Goal: Book appointment/travel/reservation

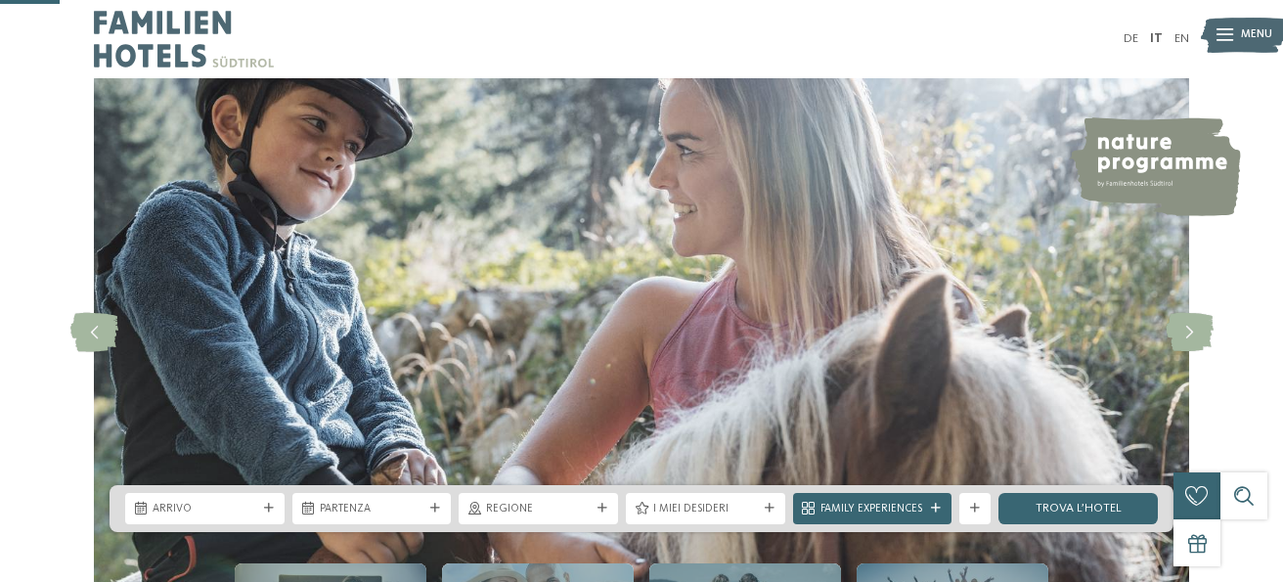
scroll to position [312, 0]
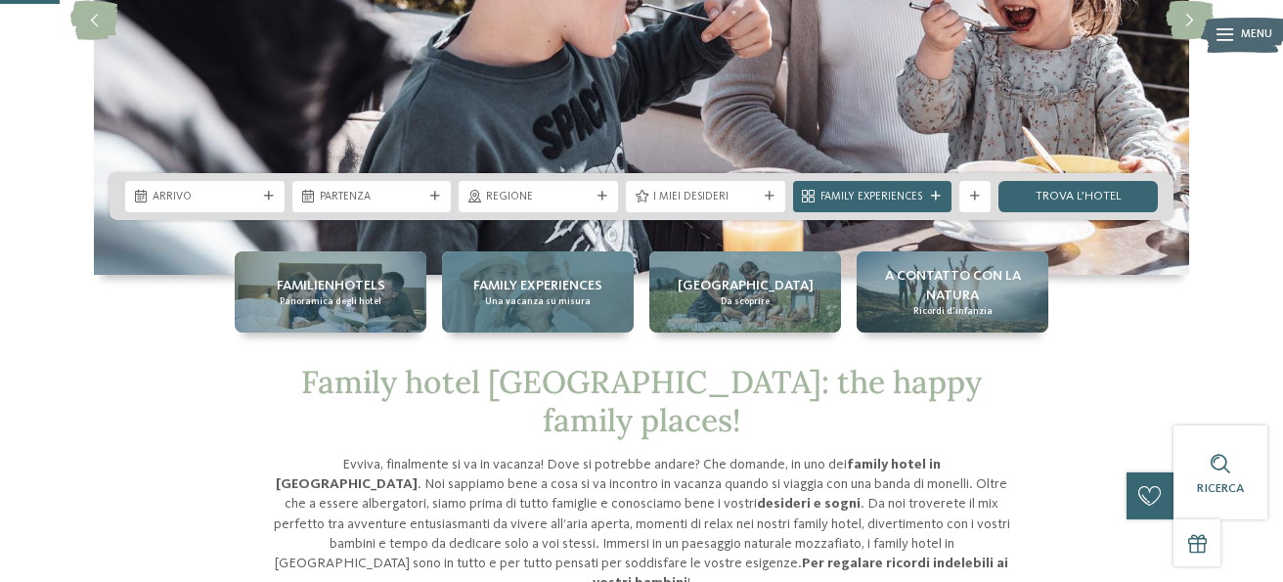
click at [523, 305] on span "Una vacanza su misura" at bounding box center [538, 301] width 106 height 13
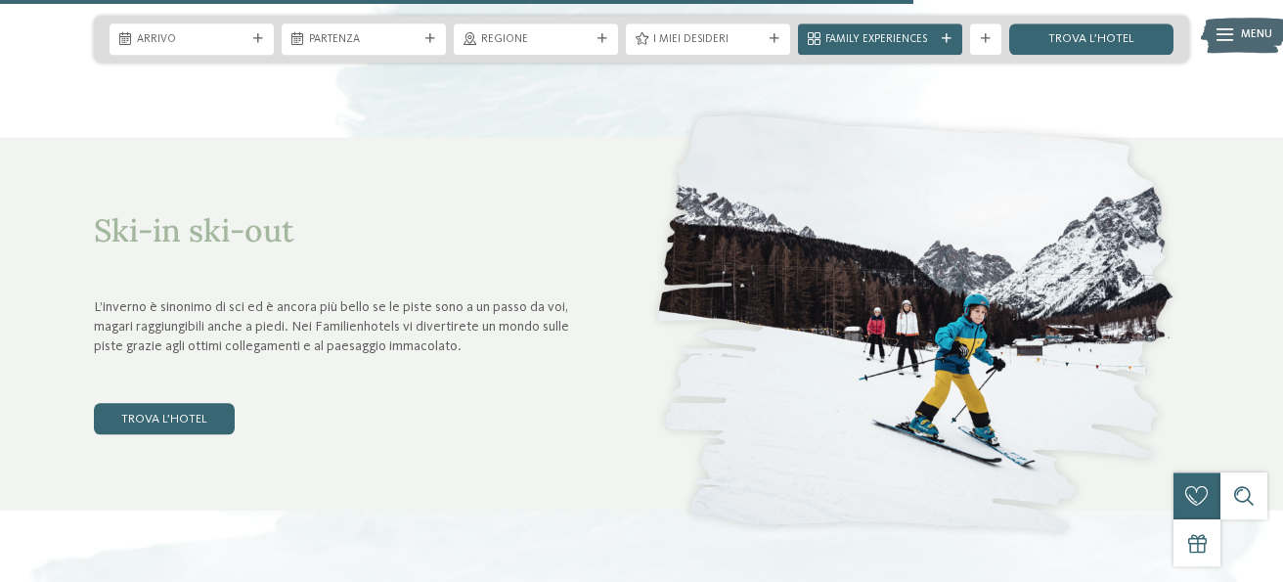
scroll to position [4897, 0]
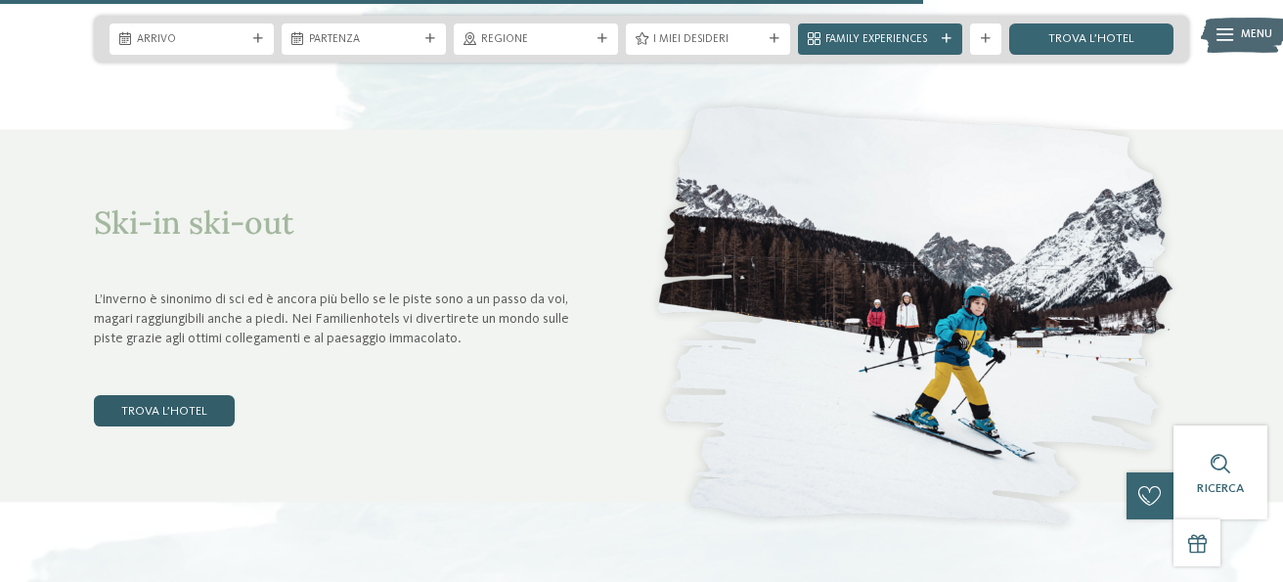
click at [187, 411] on link "trova l’hotel" at bounding box center [164, 410] width 141 height 31
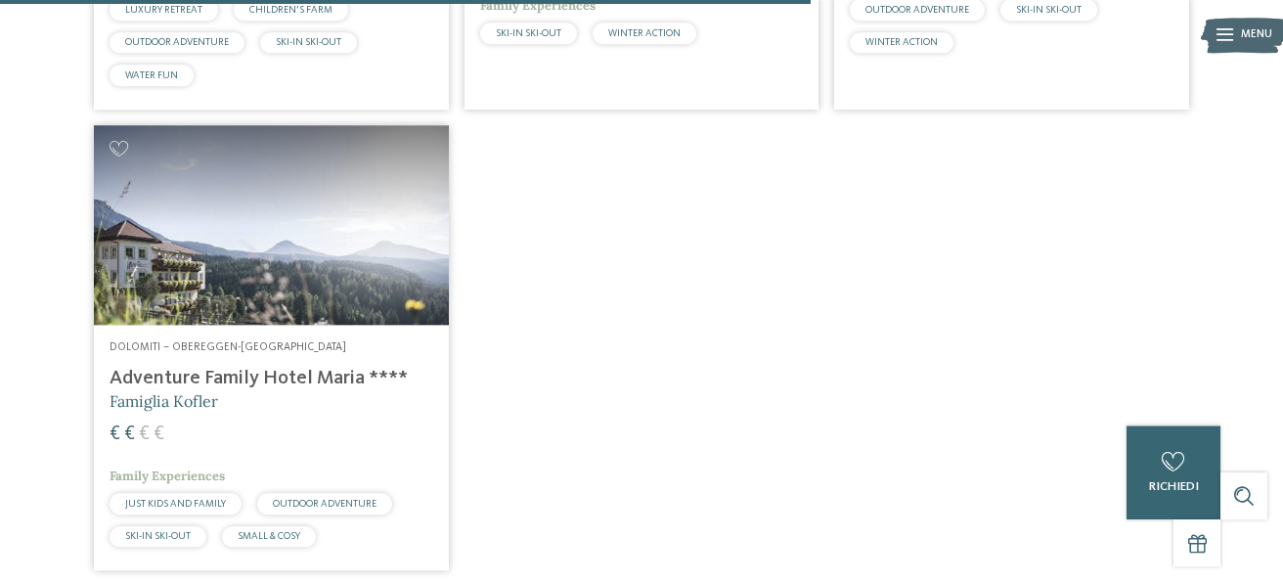
scroll to position [2046, 0]
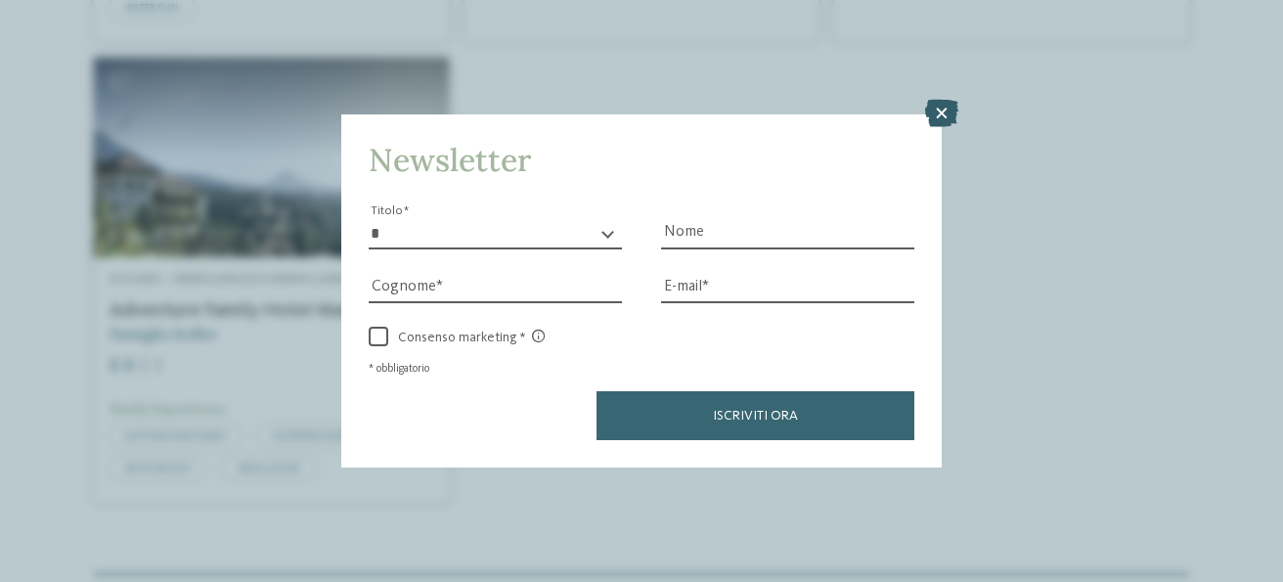
click at [939, 111] on icon at bounding box center [941, 113] width 33 height 27
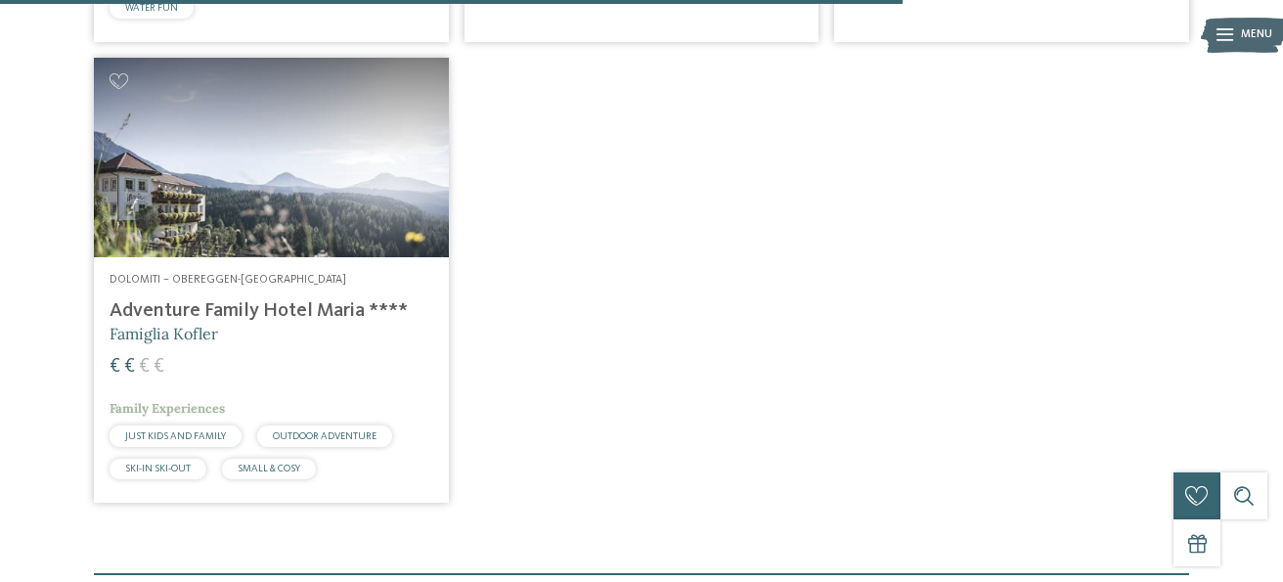
click at [168, 467] on span "SKI-IN SKI-OUT" at bounding box center [157, 468] width 65 height 10
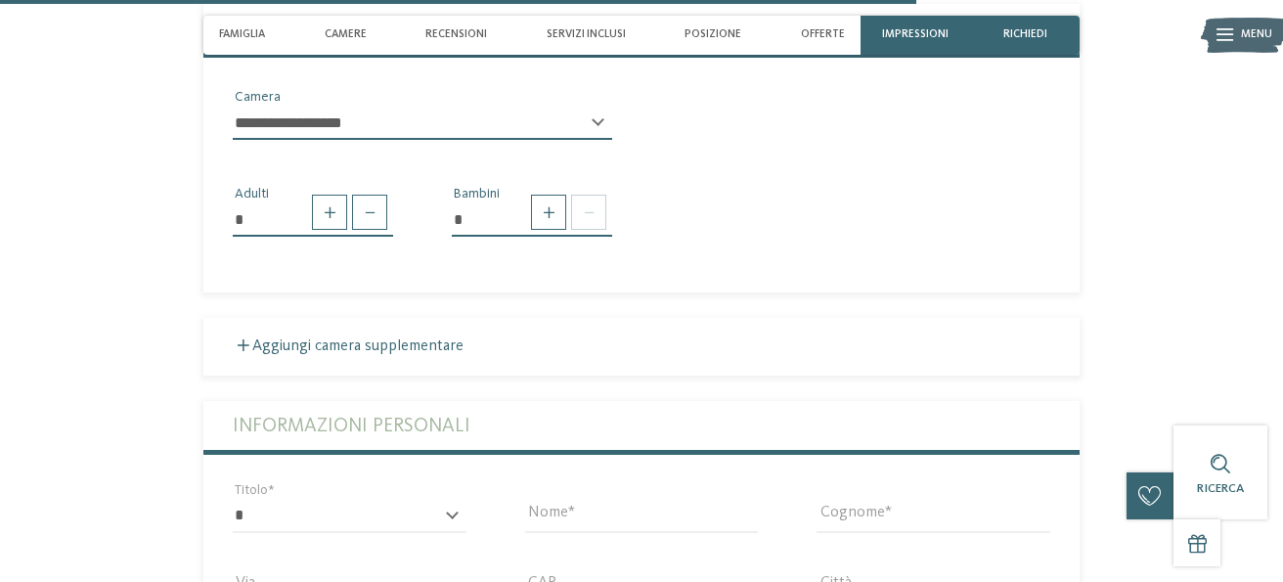
scroll to position [3126, 0]
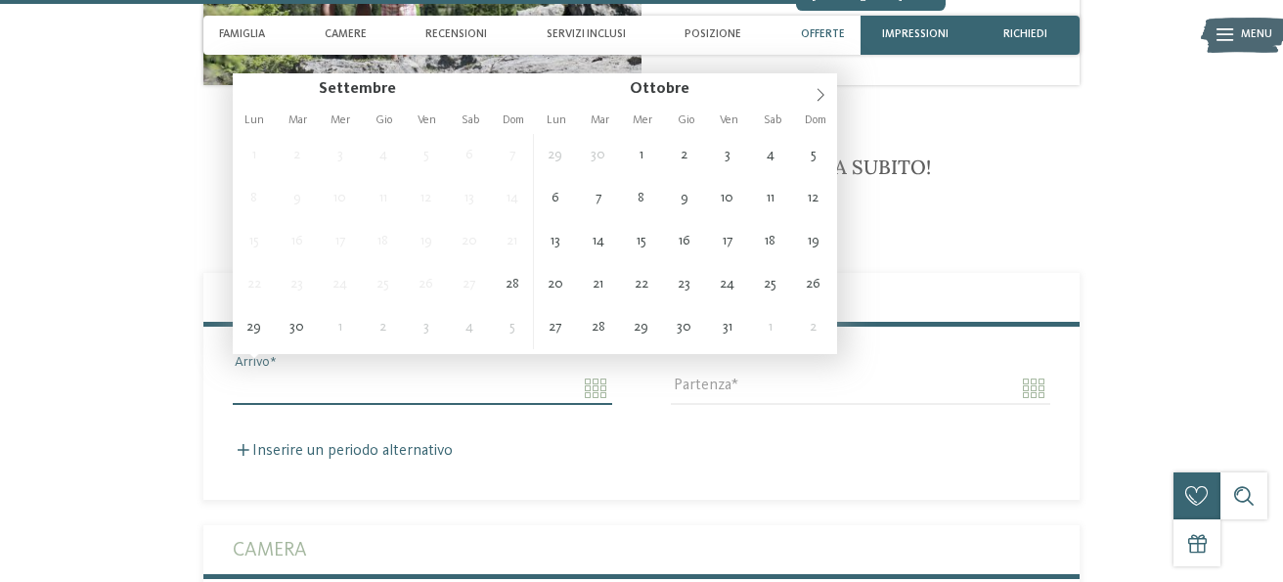
click at [595, 371] on input "Arrivo" at bounding box center [422, 387] width 379 height 33
click at [595, 372] on input "Arrivo" at bounding box center [422, 387] width 379 height 33
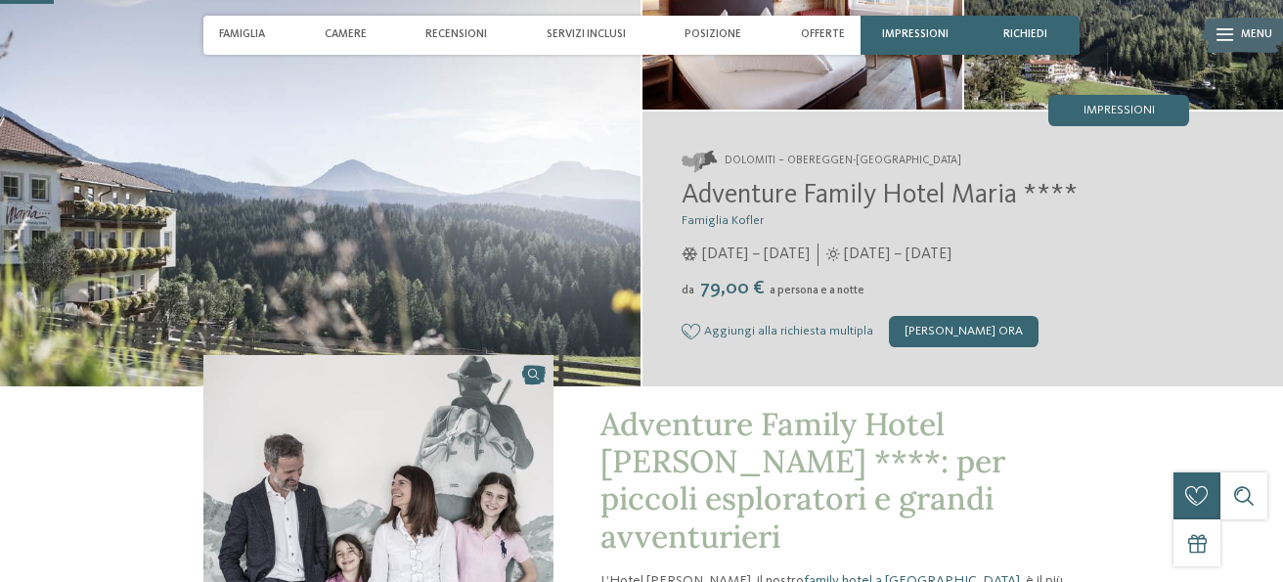
scroll to position [0, 0]
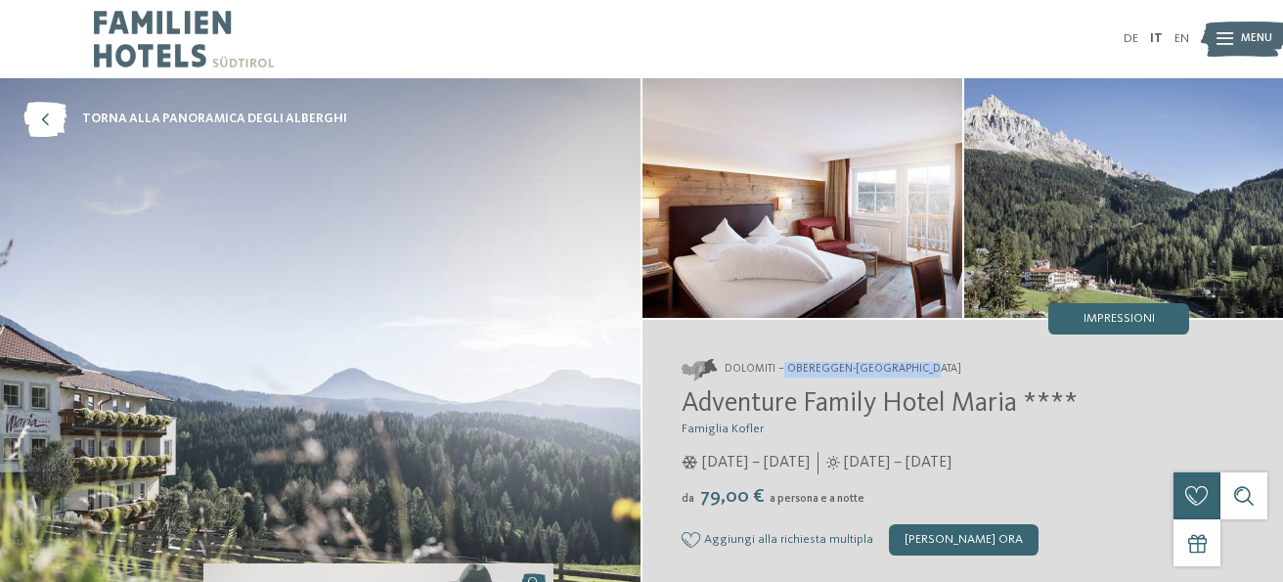
drag, startPoint x: 936, startPoint y: 367, endPoint x: 785, endPoint y: 365, distance: 151.5
click at [785, 364] on address "Dolomiti – Obereggen-[GEOGRAPHIC_DATA]" at bounding box center [934, 370] width 507 height 22
copy span "Obereggen-[GEOGRAPHIC_DATA]"
